Goal: Task Accomplishment & Management: Complete application form

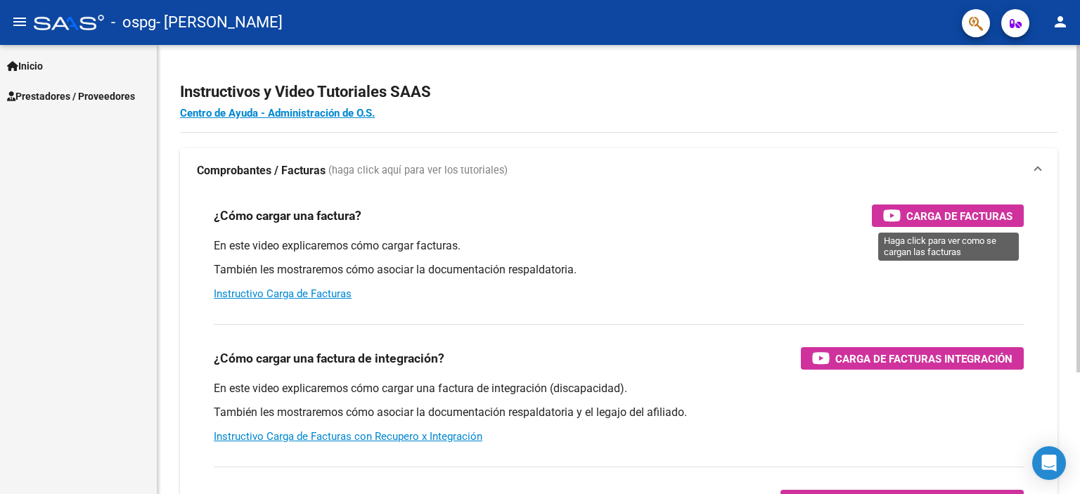
click at [922, 209] on span "Carga de Facturas" at bounding box center [960, 216] width 106 height 18
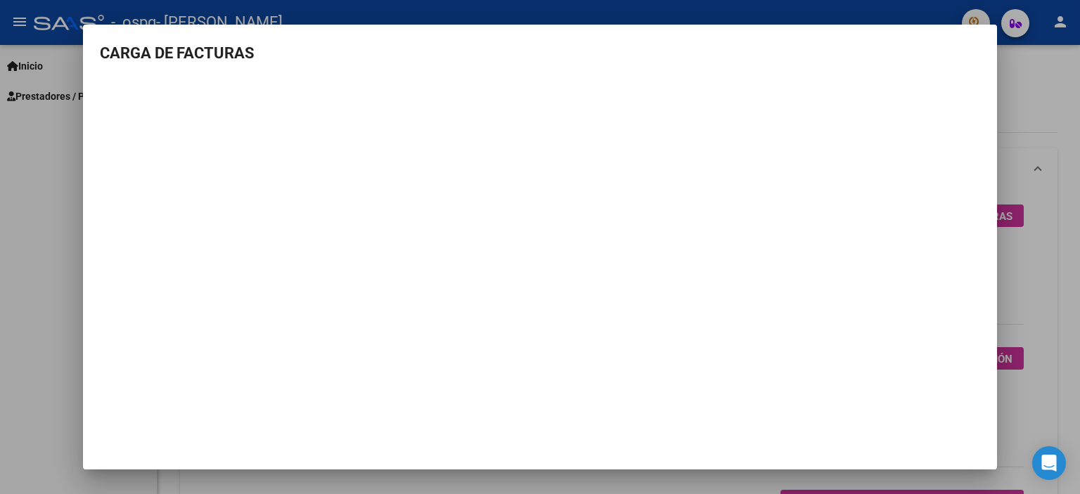
click at [45, 212] on div at bounding box center [540, 247] width 1080 height 494
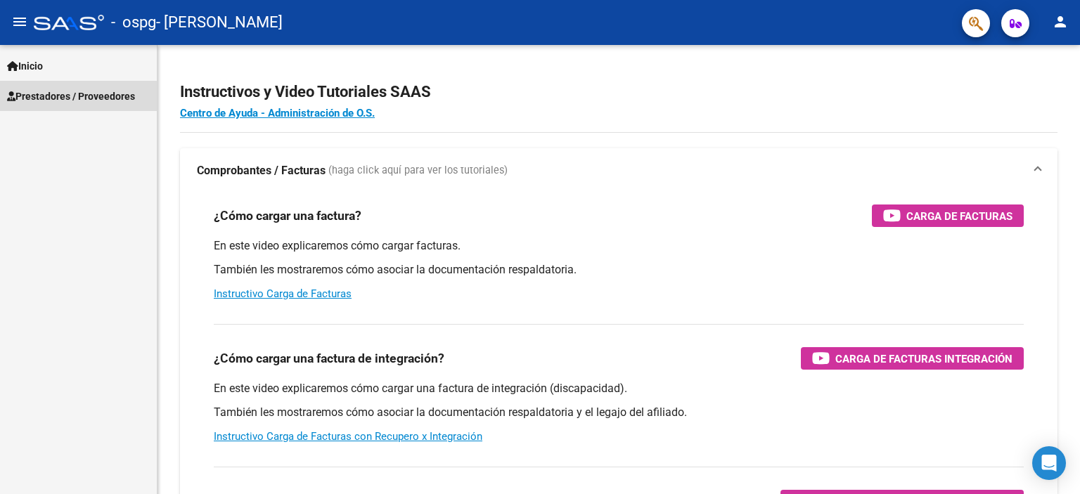
click at [66, 97] on span "Prestadores / Proveedores" at bounding box center [71, 96] width 128 height 15
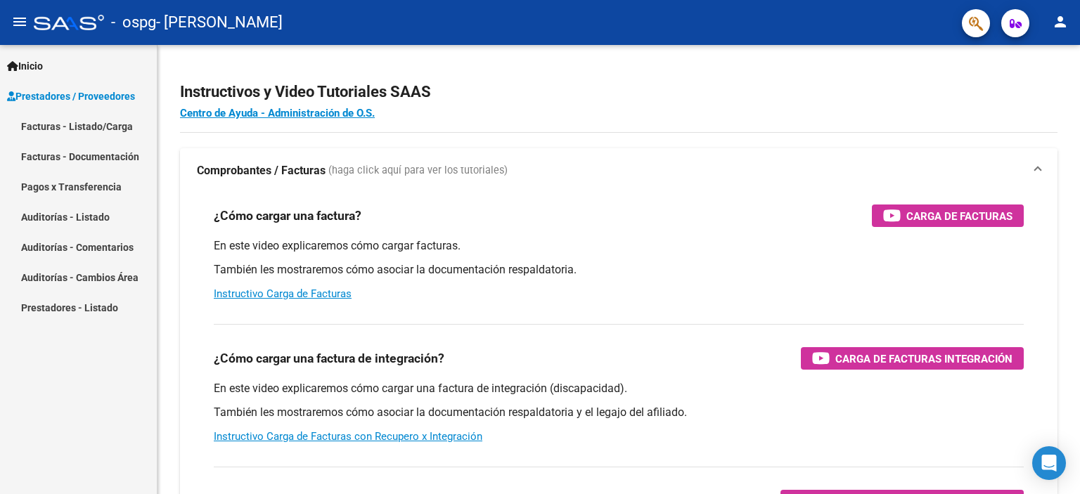
click at [94, 126] on link "Facturas - Listado/Carga" at bounding box center [78, 126] width 157 height 30
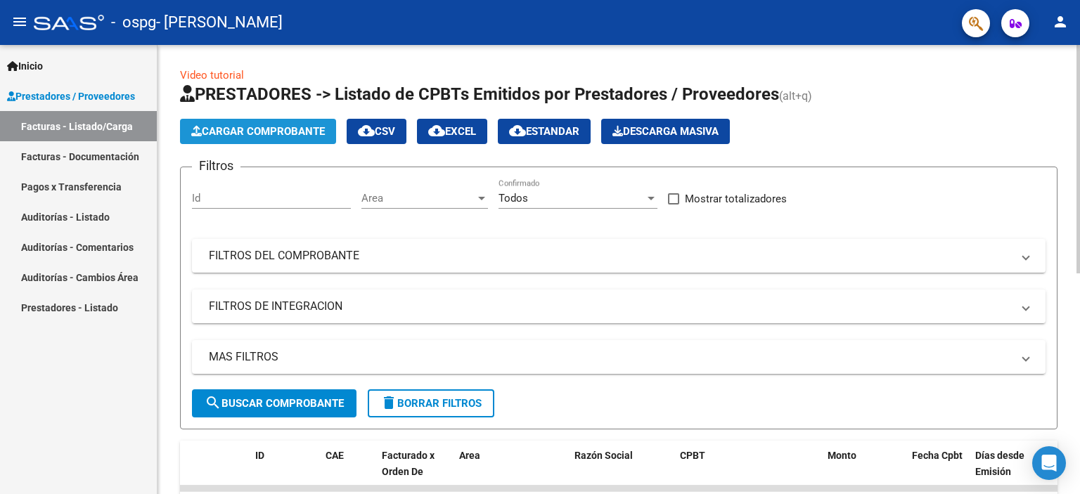
click at [259, 134] on span "Cargar Comprobante" at bounding box center [258, 131] width 134 height 13
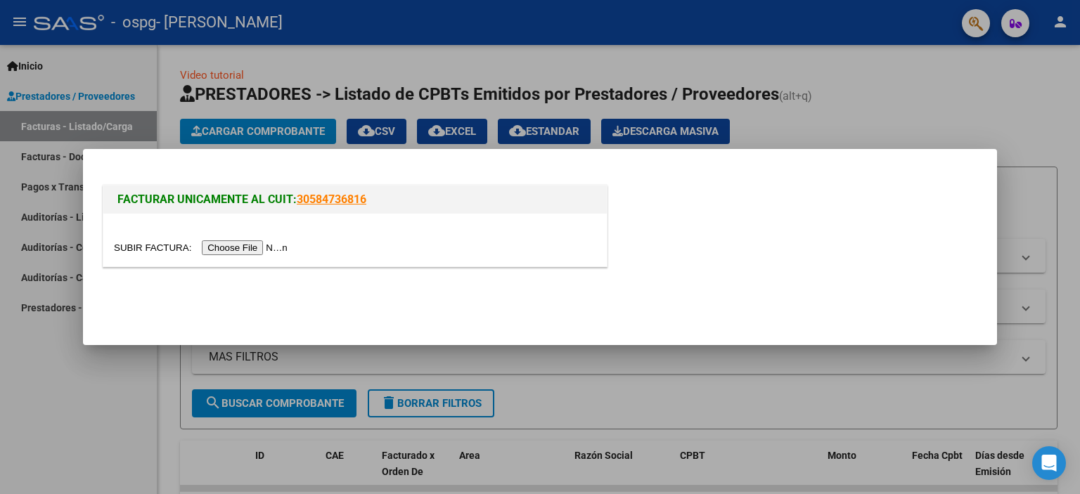
click at [161, 249] on input "file" at bounding box center [203, 248] width 178 height 15
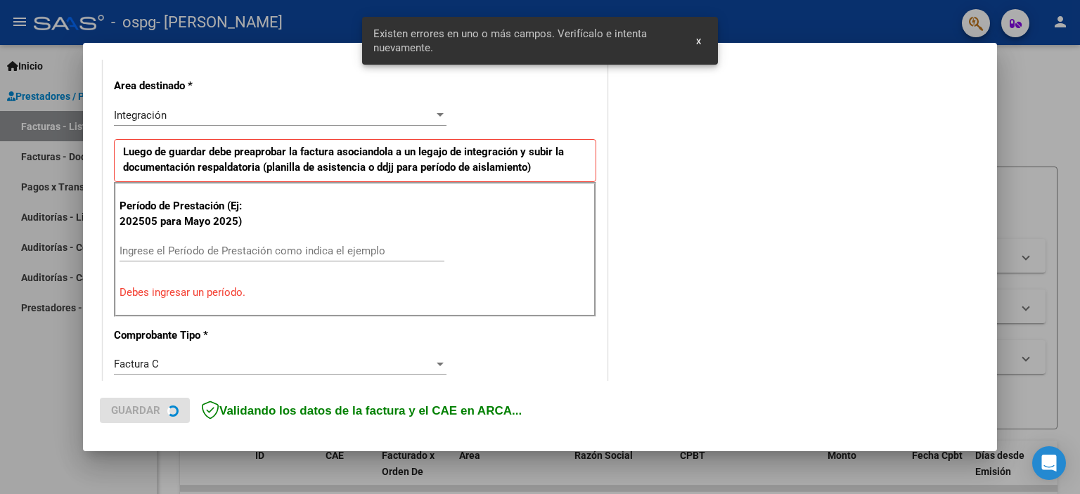
scroll to position [288, 0]
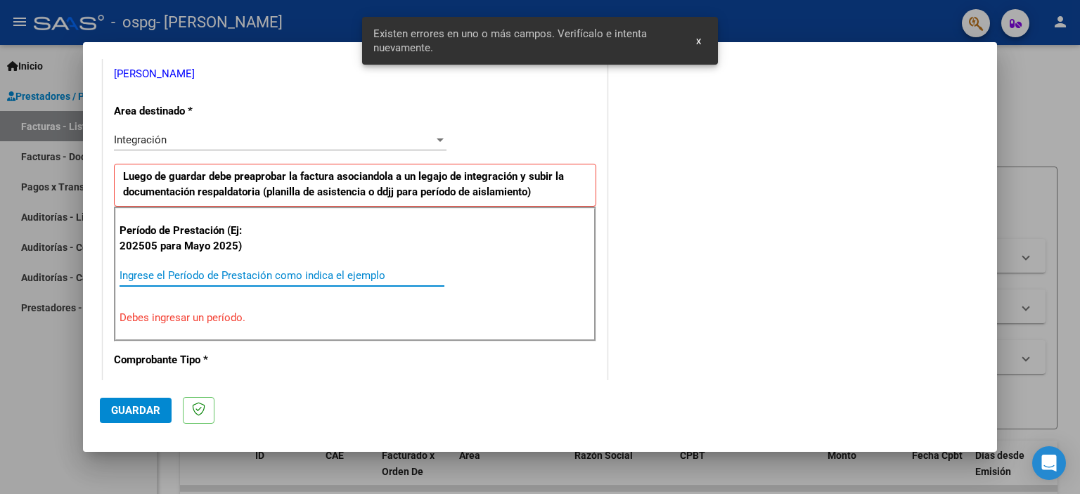
click at [238, 269] on input "Ingrese el Período de Prestación como indica el ejemplo" at bounding box center [282, 275] width 325 height 13
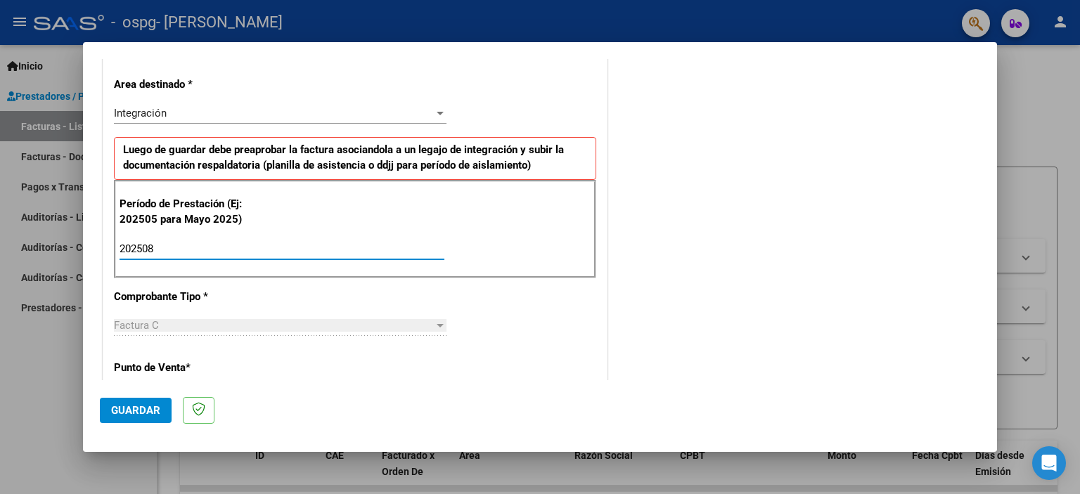
type input "202508"
click at [485, 335] on div "CUIT * 20-34449455-0 Ingresar CUIT ANALISIS PRESTADOR ACOSTA CRISTIAN EZEQUIEL …" at bounding box center [355, 450] width 504 height 1059
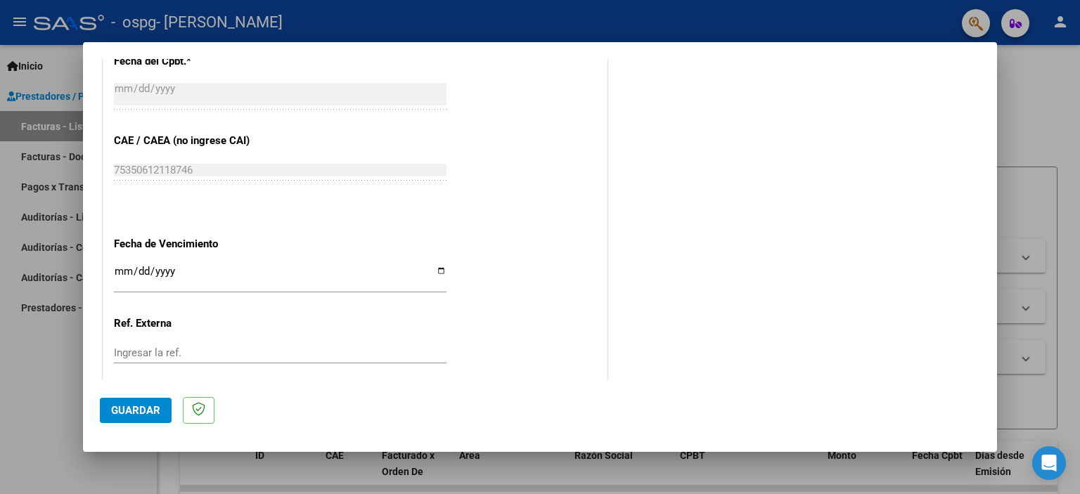
scroll to position [897, 0]
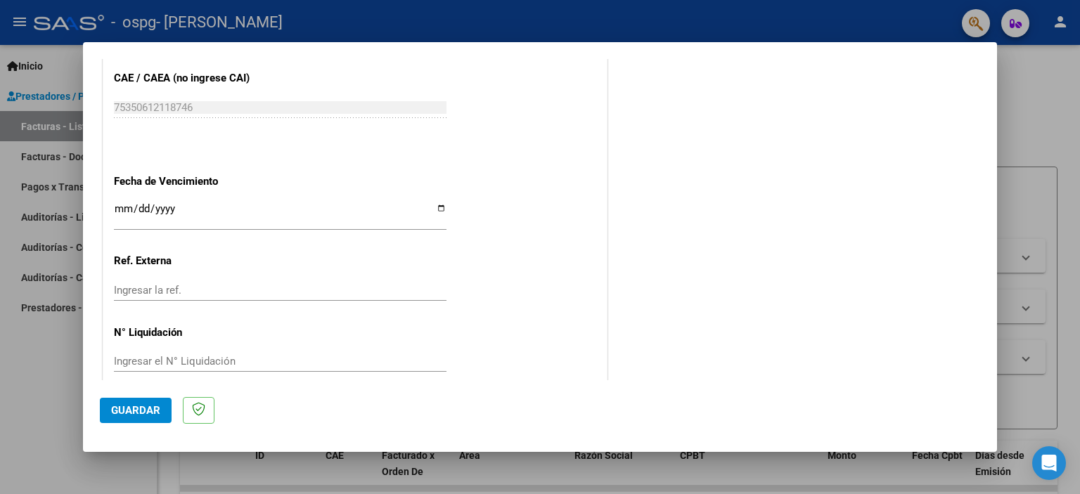
click at [125, 203] on input "Ingresar la fecha" at bounding box center [280, 214] width 333 height 23
type input "[DATE]"
click at [148, 410] on span "Guardar" at bounding box center [135, 410] width 49 height 13
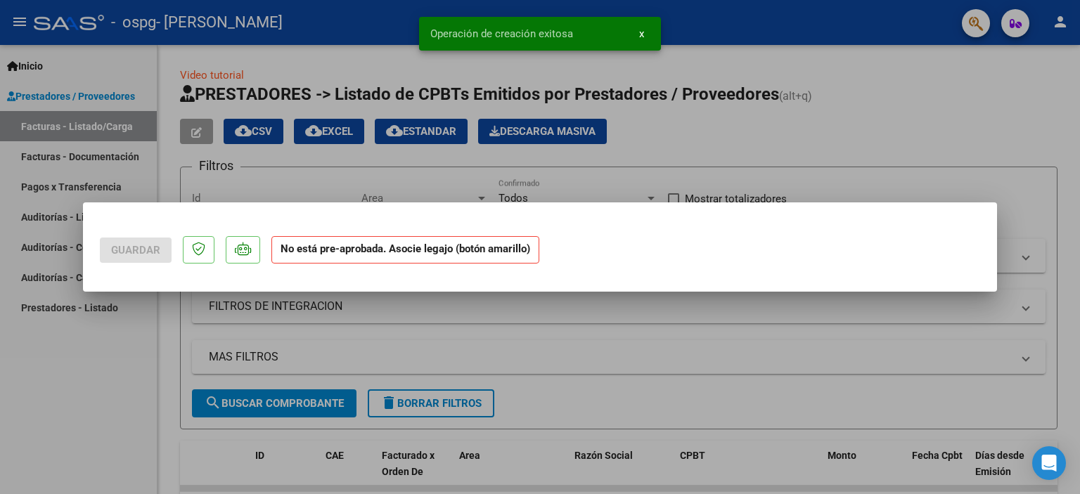
scroll to position [0, 0]
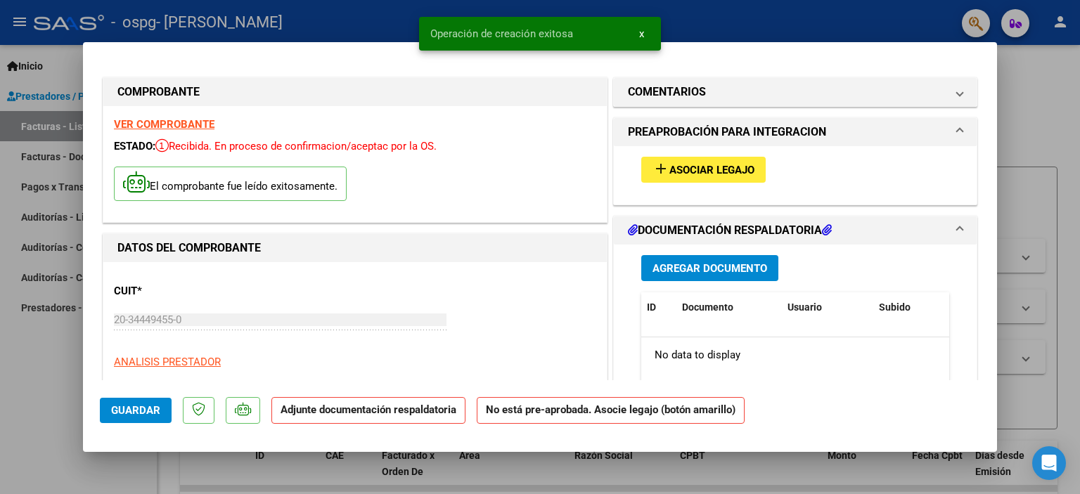
click at [672, 167] on span "Asociar Legajo" at bounding box center [712, 170] width 85 height 13
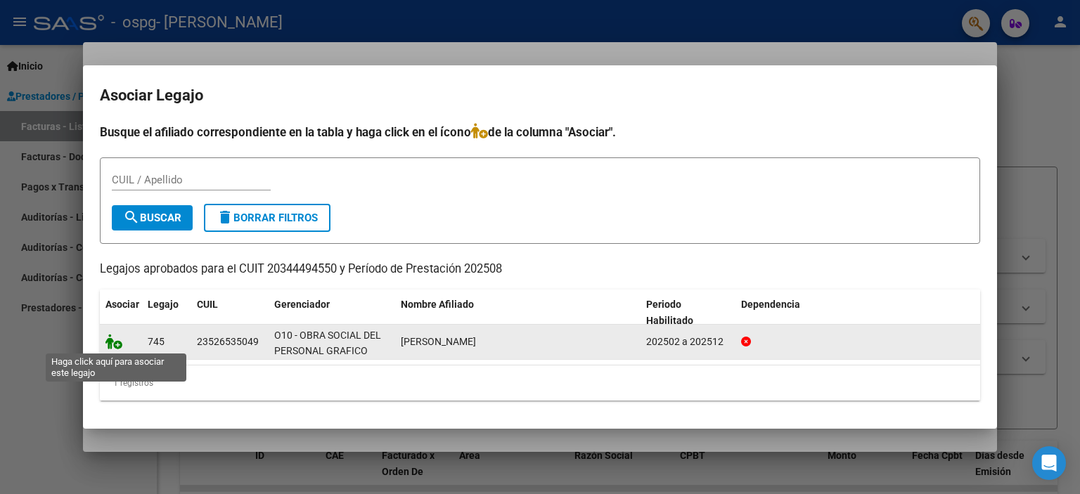
click at [120, 345] on icon at bounding box center [114, 341] width 17 height 15
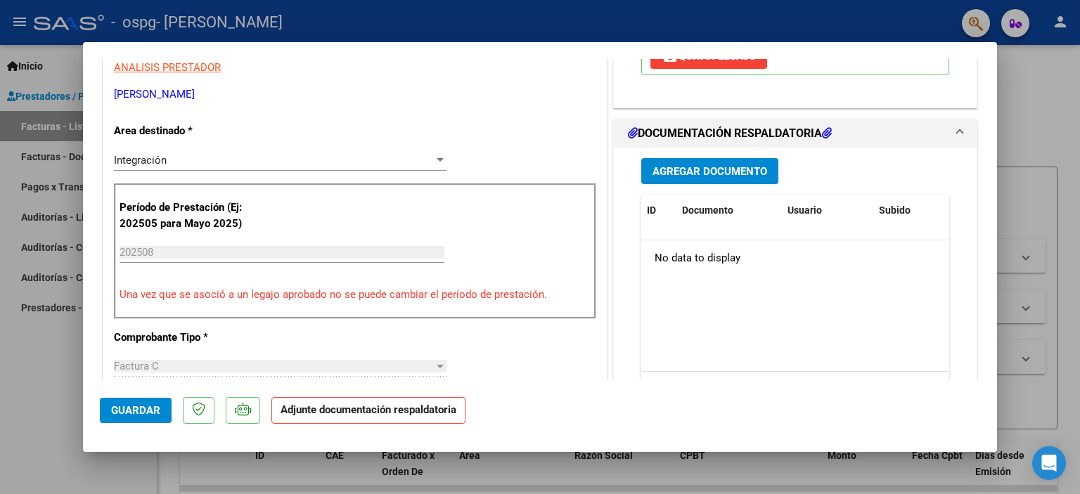
scroll to position [310, 0]
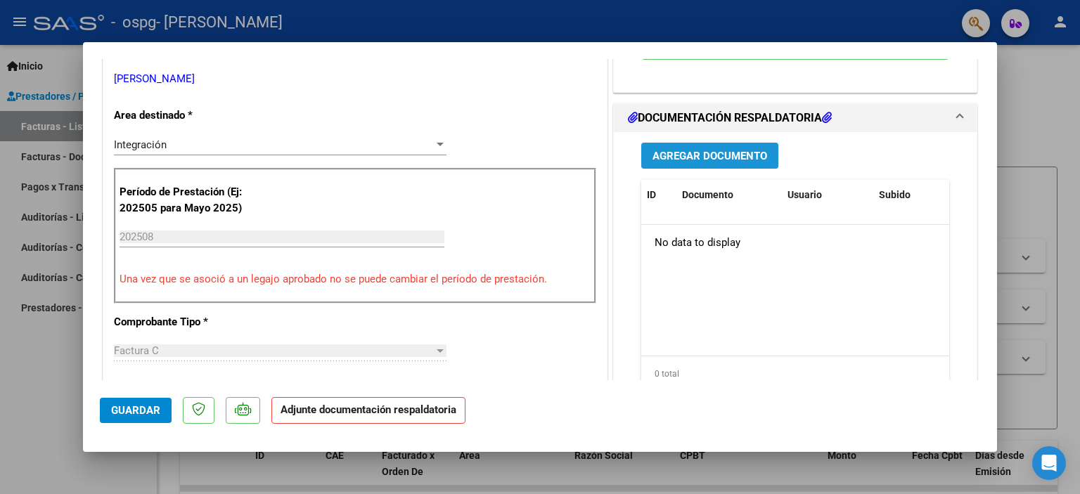
click at [674, 150] on span "Agregar Documento" at bounding box center [710, 156] width 115 height 13
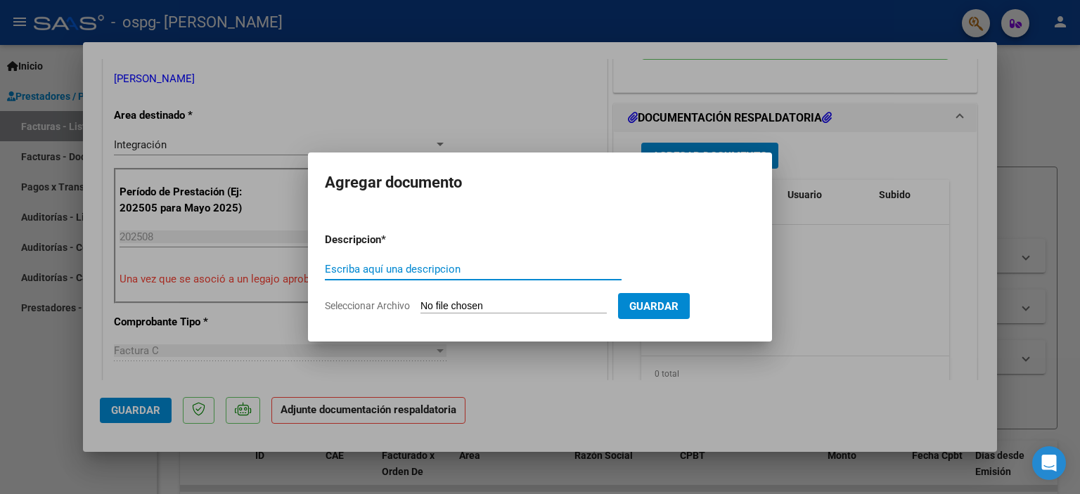
click at [438, 305] on input "Seleccionar Archivo" at bounding box center [514, 306] width 186 height 13
type input "C:\fakepath\Lucas agosto 25 .pdf"
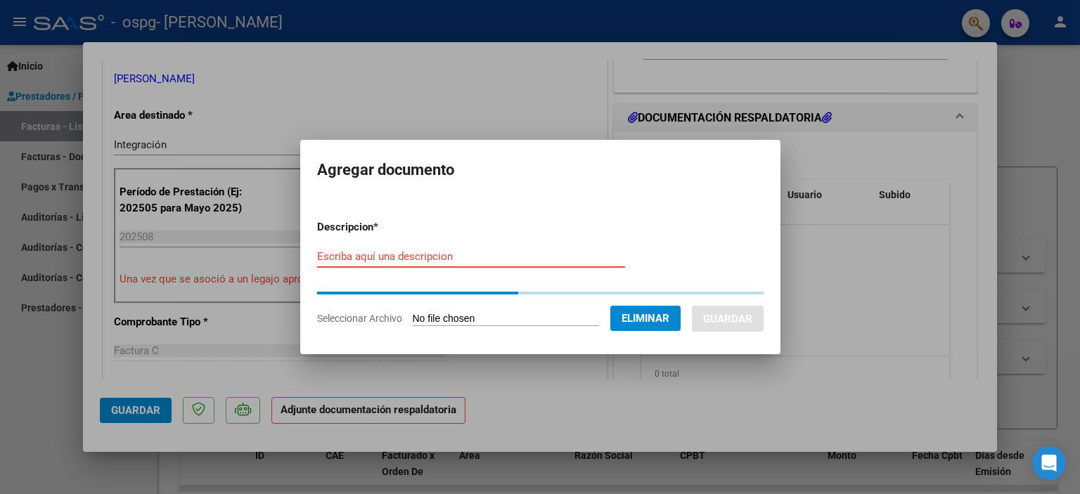
click at [397, 259] on input "Escriba aquí una descripcion" at bounding box center [471, 256] width 308 height 13
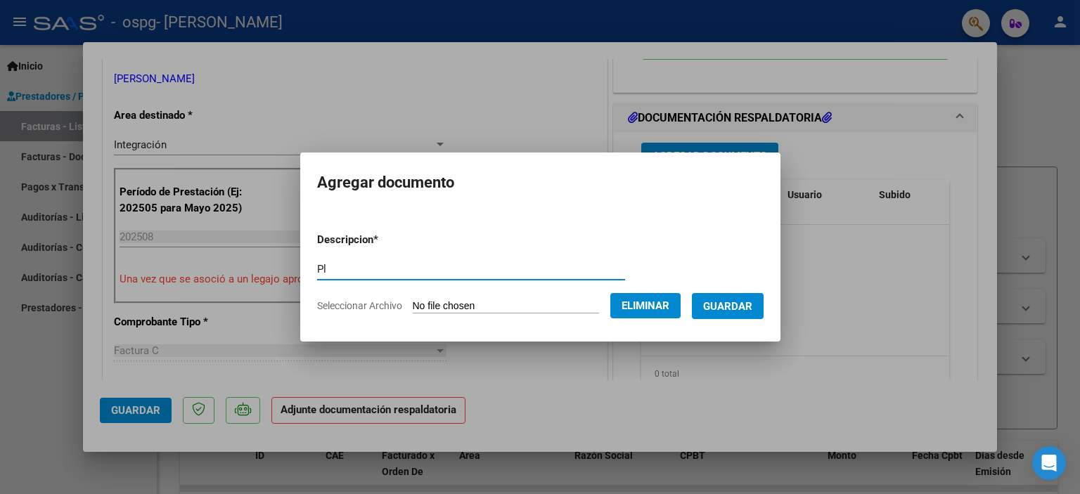
type input "P"
type input "asistencia"
click at [703, 307] on span "Guardar" at bounding box center [727, 306] width 49 height 13
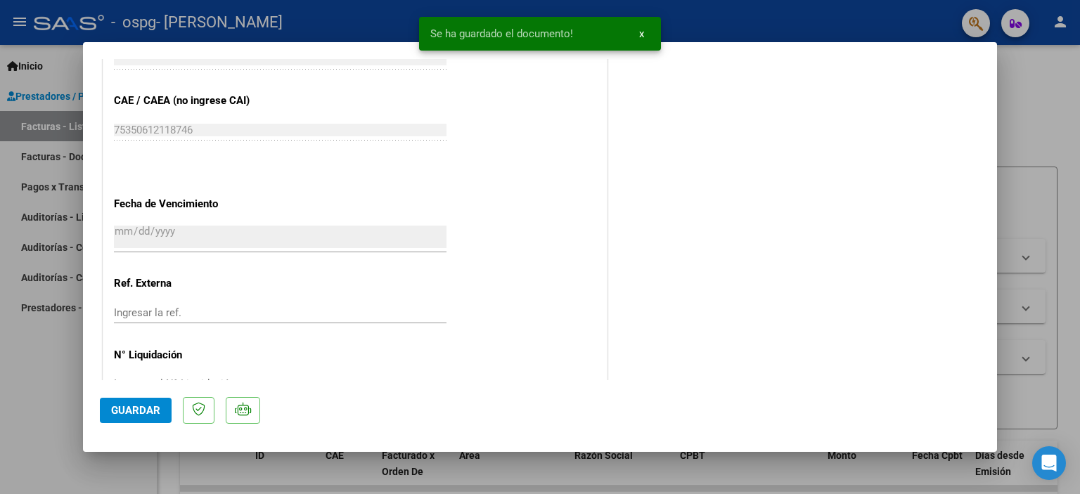
scroll to position [919, 0]
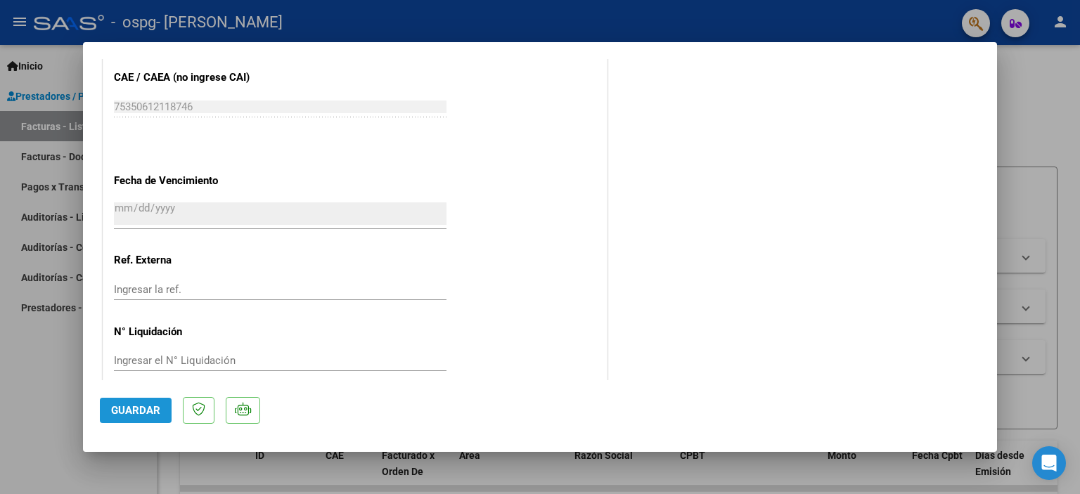
click at [137, 405] on span "Guardar" at bounding box center [135, 410] width 49 height 13
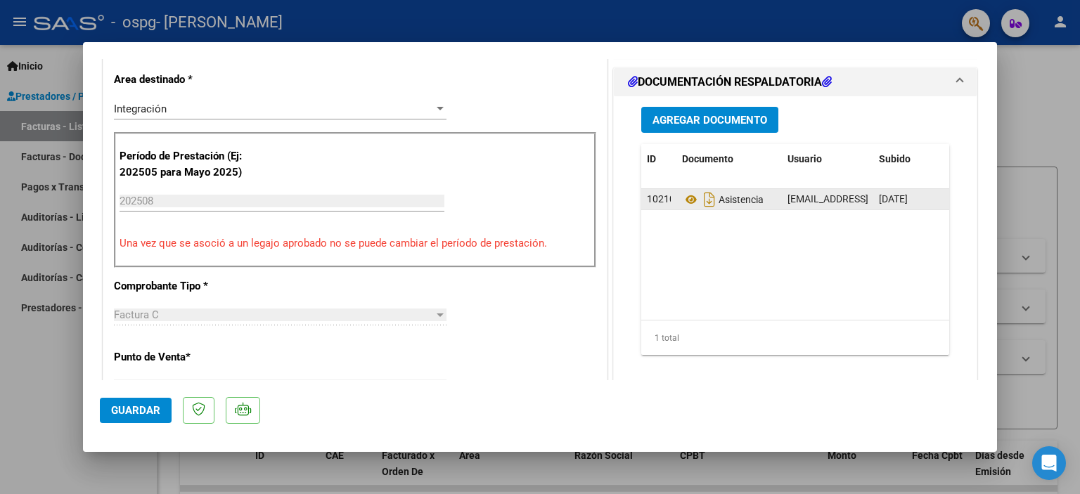
scroll to position [220, 0]
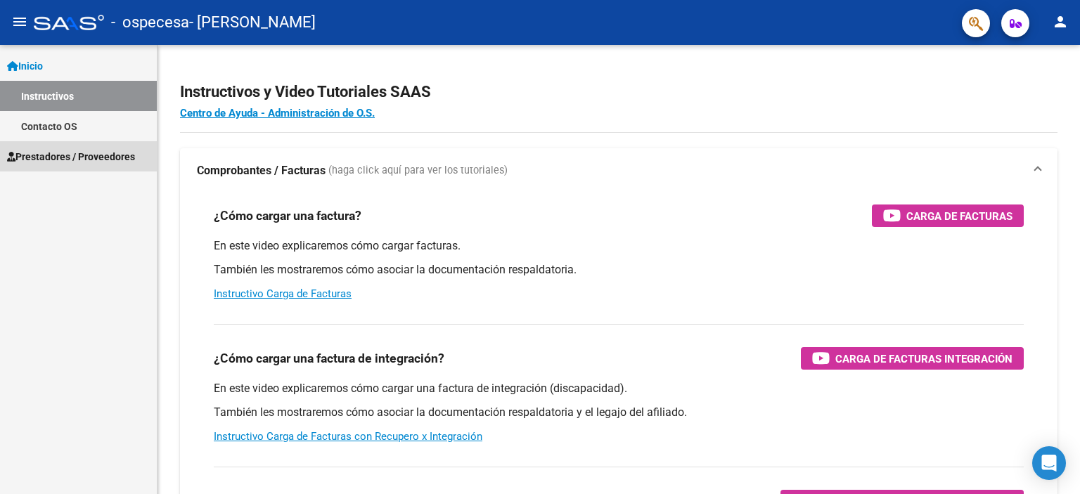
click at [71, 145] on link "Prestadores / Proveedores" at bounding box center [78, 156] width 157 height 30
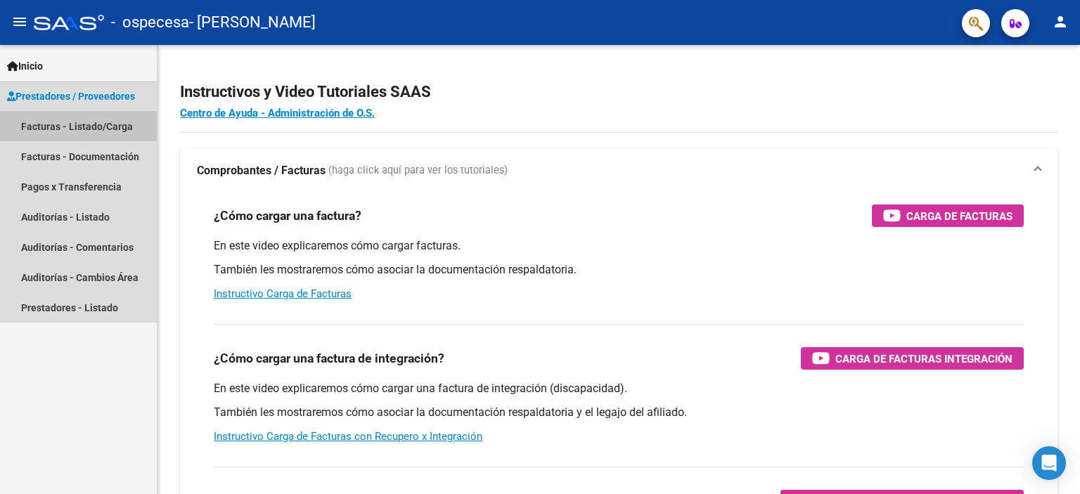
click at [84, 135] on link "Facturas - Listado/Carga" at bounding box center [78, 126] width 157 height 30
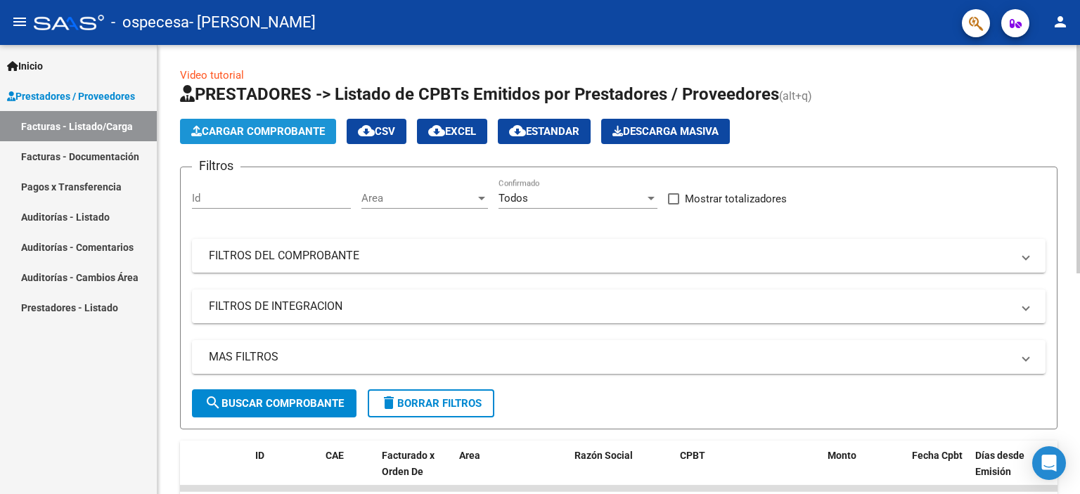
click at [276, 138] on button "Cargar Comprobante" at bounding box center [258, 131] width 156 height 25
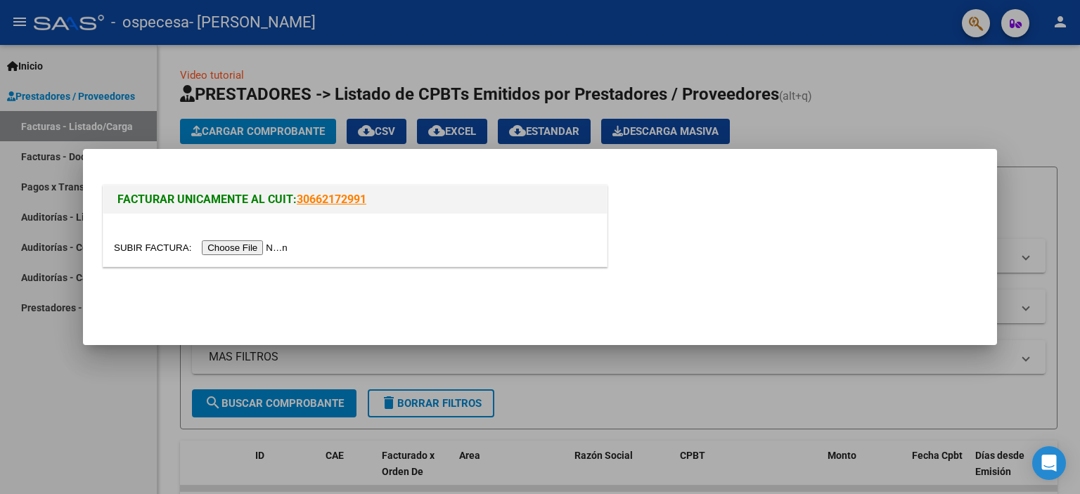
click at [158, 247] on input "file" at bounding box center [203, 248] width 178 height 15
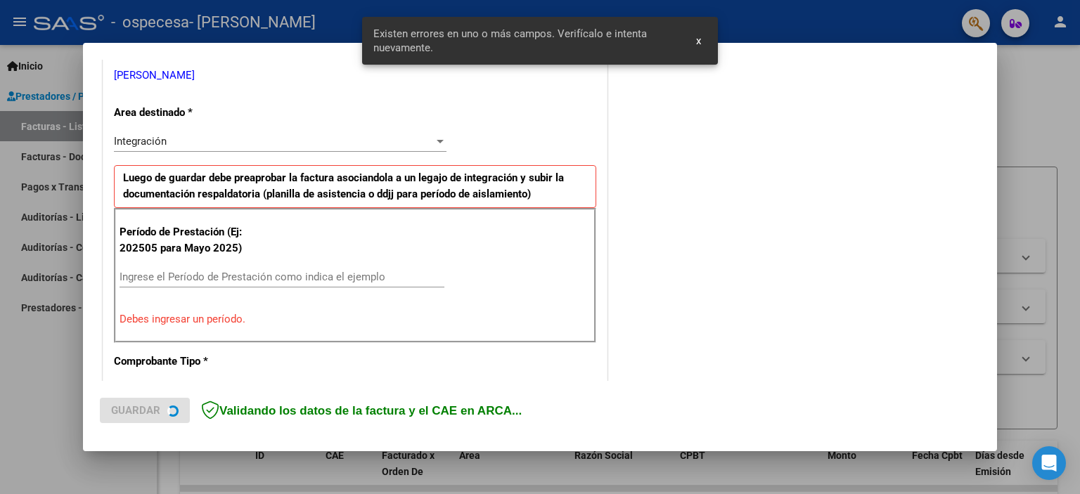
scroll to position [288, 0]
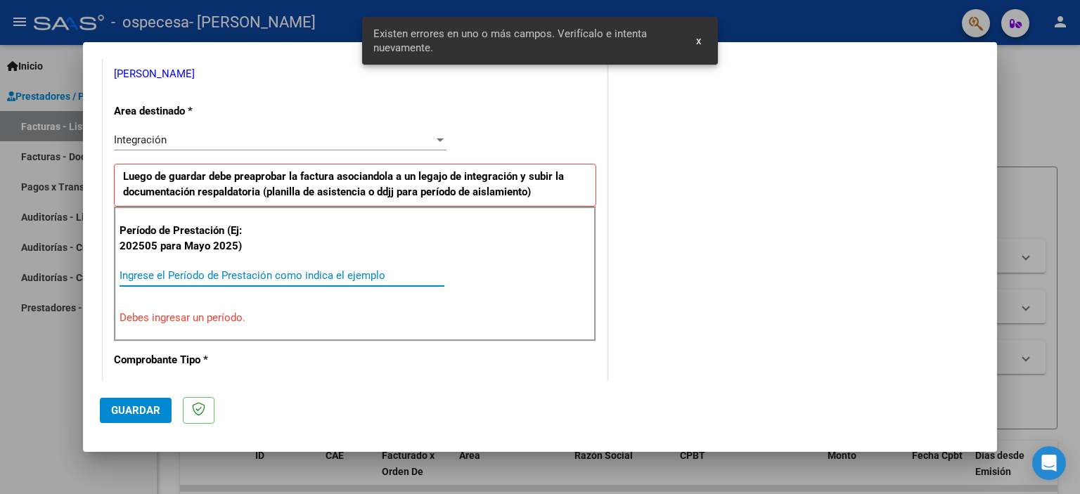
click at [238, 276] on input "Ingrese el Período de Prestación como indica el ejemplo" at bounding box center [282, 275] width 325 height 13
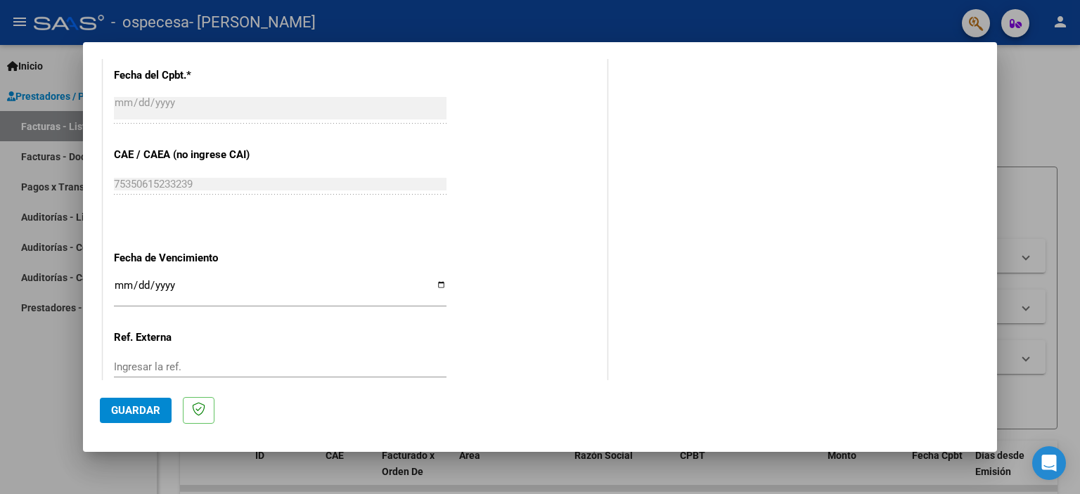
scroll to position [831, 0]
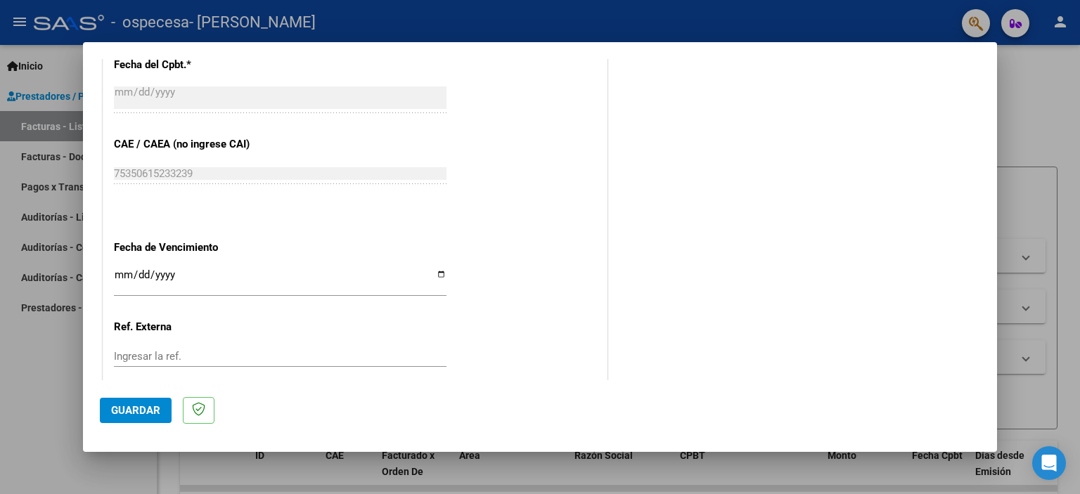
type input "202508"
click at [119, 269] on input "Ingresar la fecha" at bounding box center [280, 280] width 333 height 23
type input "[DATE]"
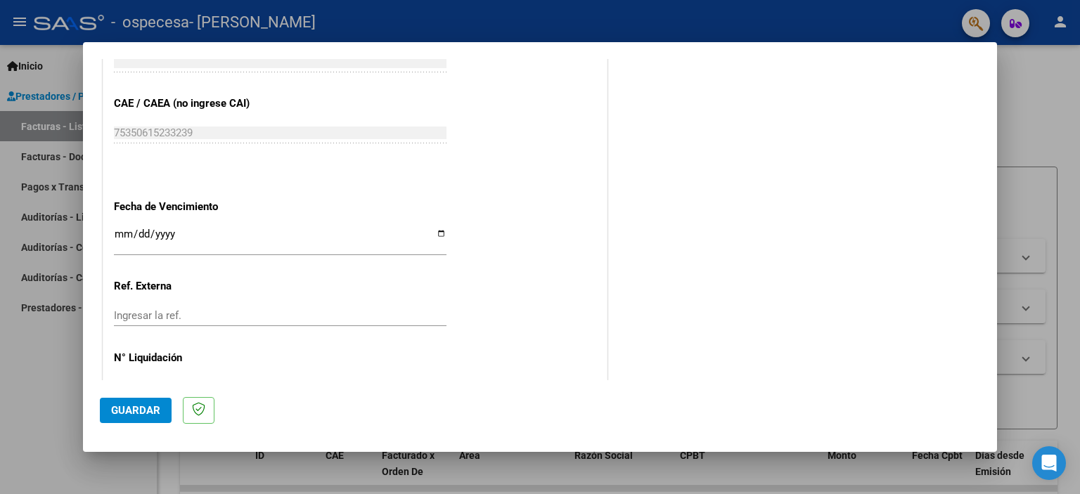
scroll to position [897, 0]
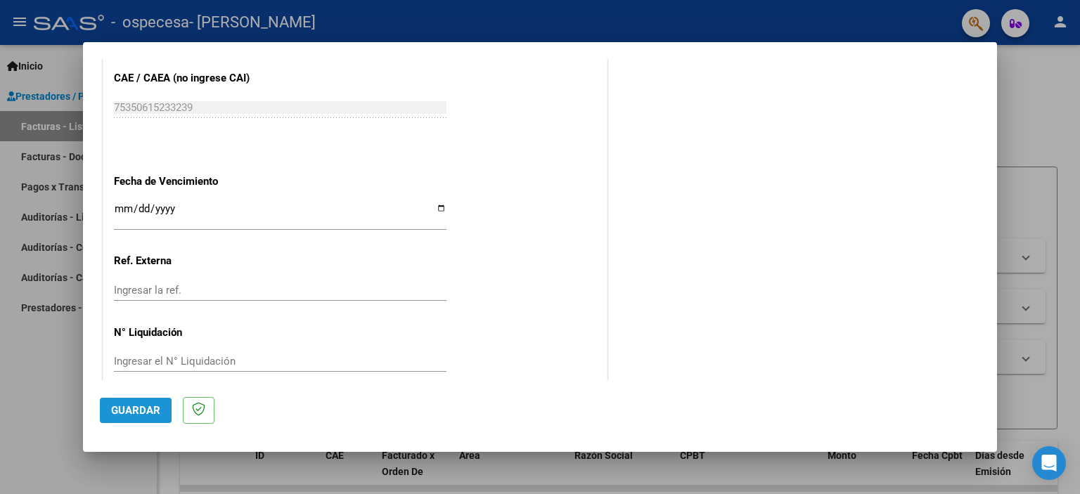
click at [134, 411] on span "Guardar" at bounding box center [135, 410] width 49 height 13
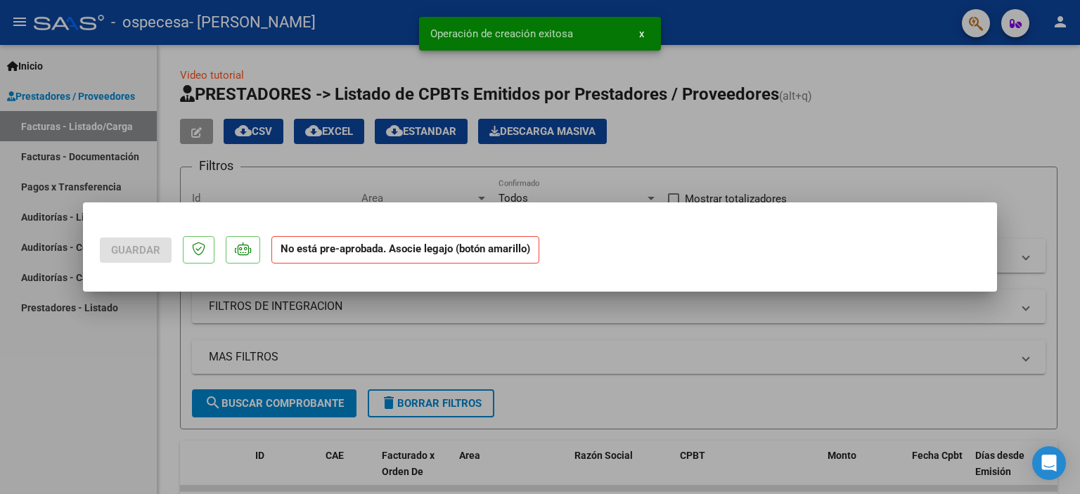
scroll to position [0, 0]
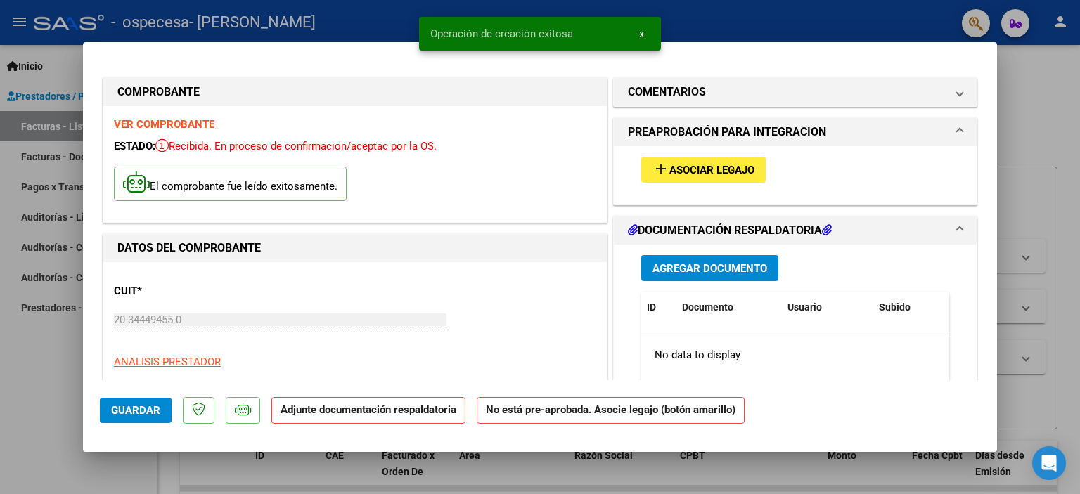
click at [673, 170] on span "Asociar Legajo" at bounding box center [712, 170] width 85 height 13
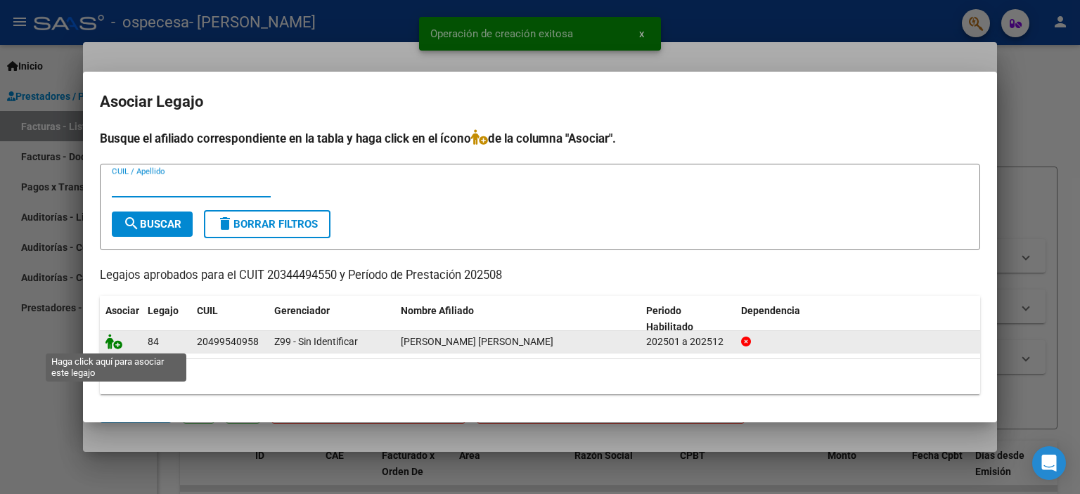
click at [117, 347] on icon at bounding box center [114, 341] width 17 height 15
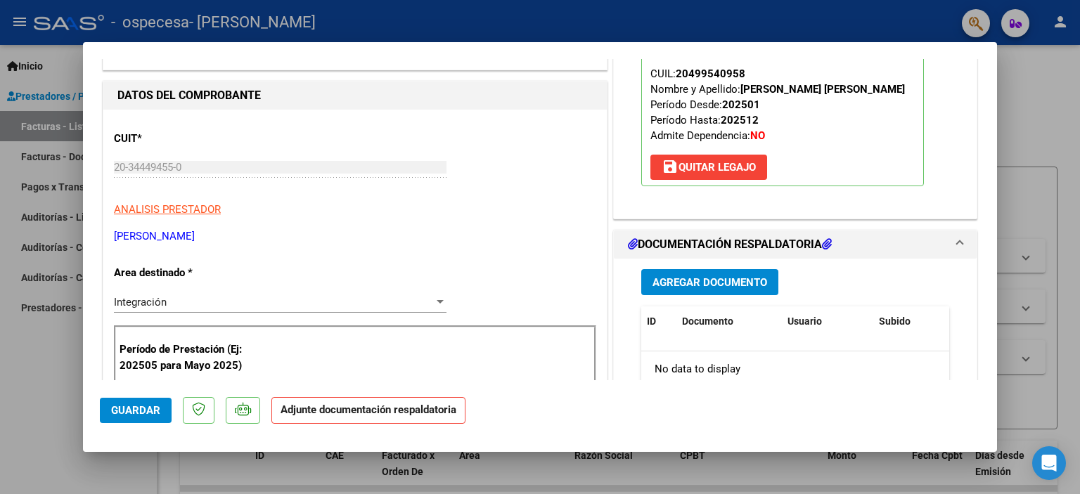
scroll to position [155, 0]
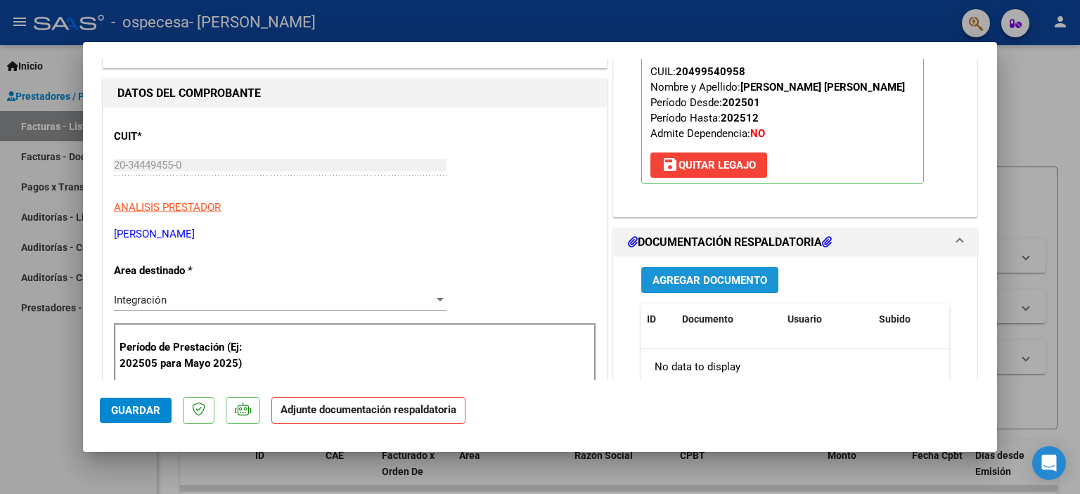
click at [725, 276] on span "Agregar Documento" at bounding box center [710, 280] width 115 height 13
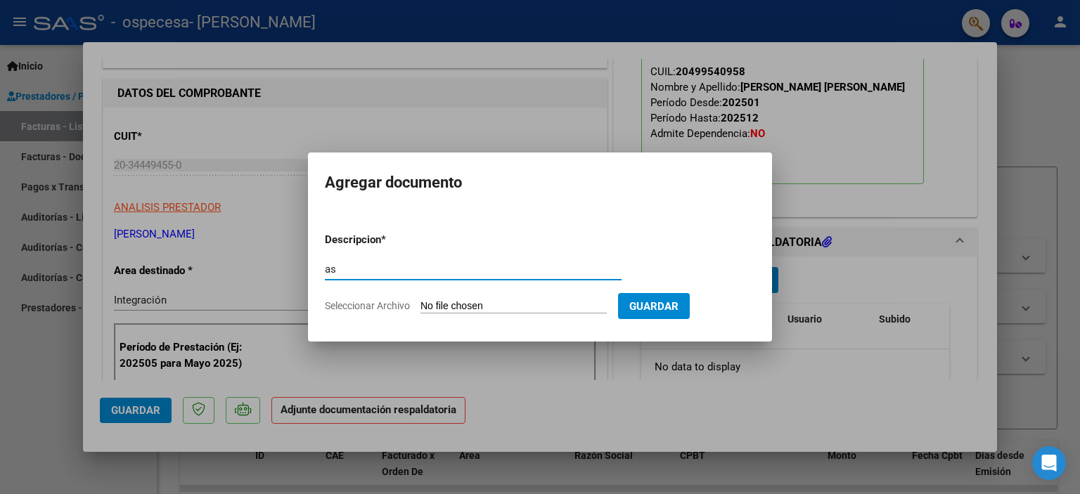
type input "a"
type input "o"
type input "planilla"
click at [473, 308] on input "Seleccionar Archivo" at bounding box center [514, 306] width 186 height 13
type input "C:\fakepath\[PERSON_NAME][DATE] .pdf"
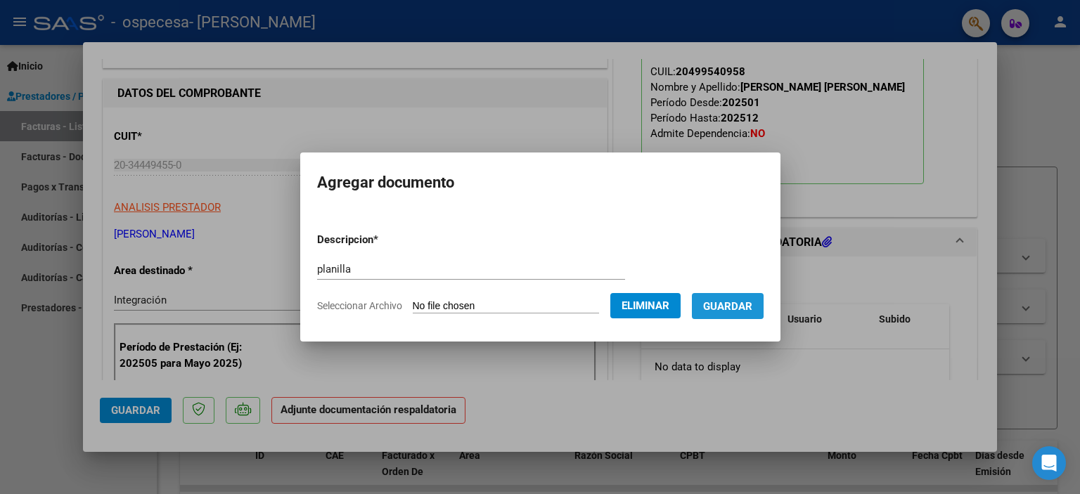
click at [710, 303] on span "Guardar" at bounding box center [727, 306] width 49 height 13
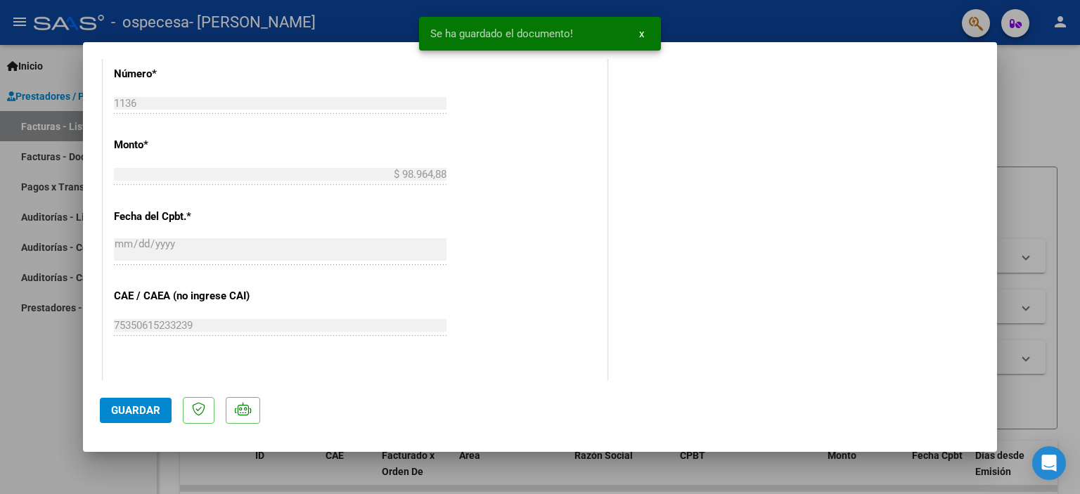
scroll to position [919, 0]
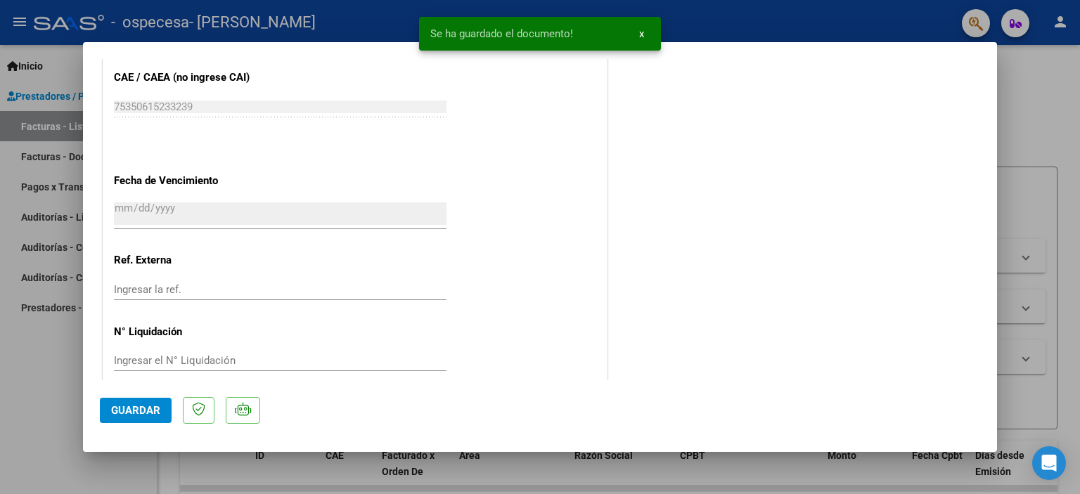
click at [132, 412] on span "Guardar" at bounding box center [135, 410] width 49 height 13
click at [1052, 120] on div at bounding box center [540, 247] width 1080 height 494
